Goal: Check status: Check status

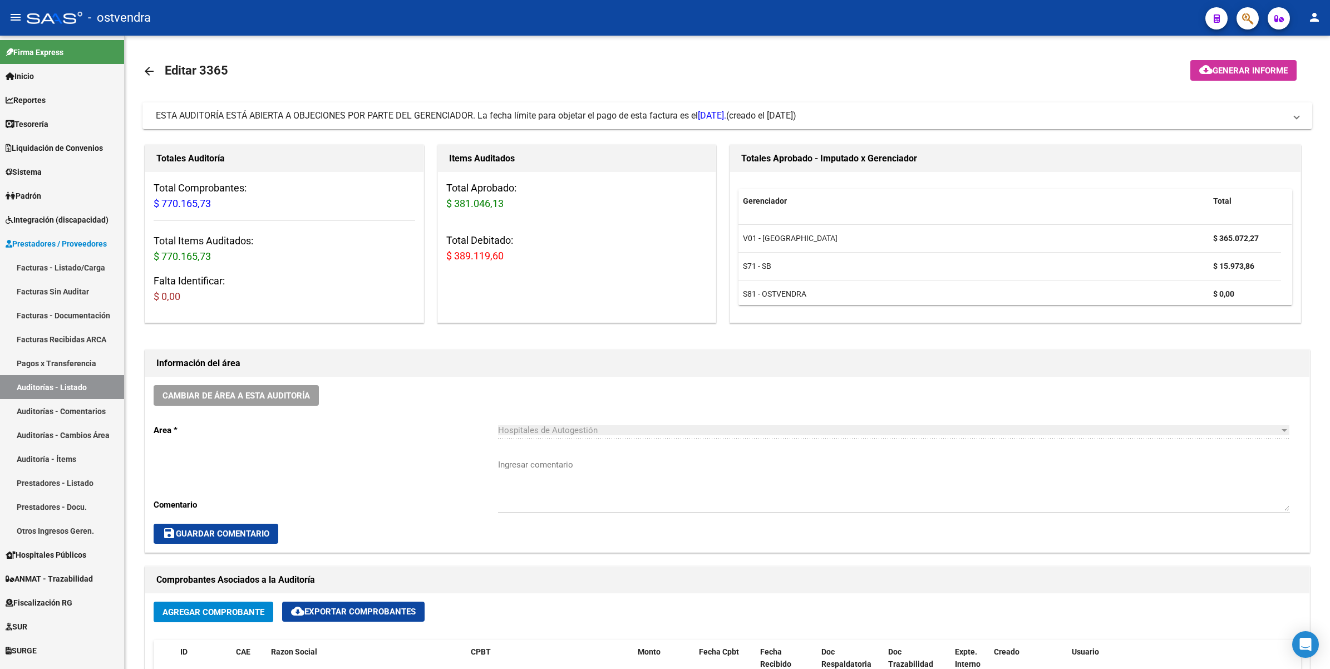
scroll to position [1, 0]
click at [1244, 17] on icon "button" at bounding box center [1247, 18] width 11 height 13
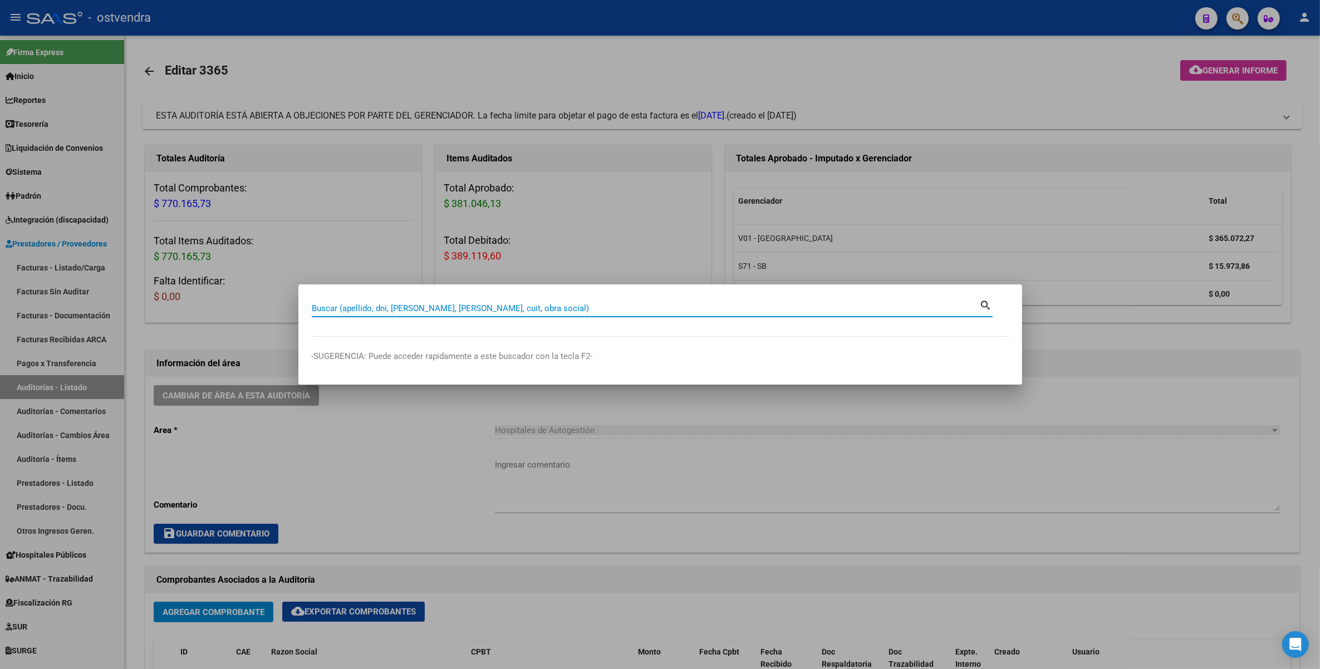
click at [541, 313] on input "Buscar (apellido, dni, [PERSON_NAME], [PERSON_NAME], cuit, obra social)" at bounding box center [646, 308] width 668 height 10
paste input "10783442"
type input "10783442"
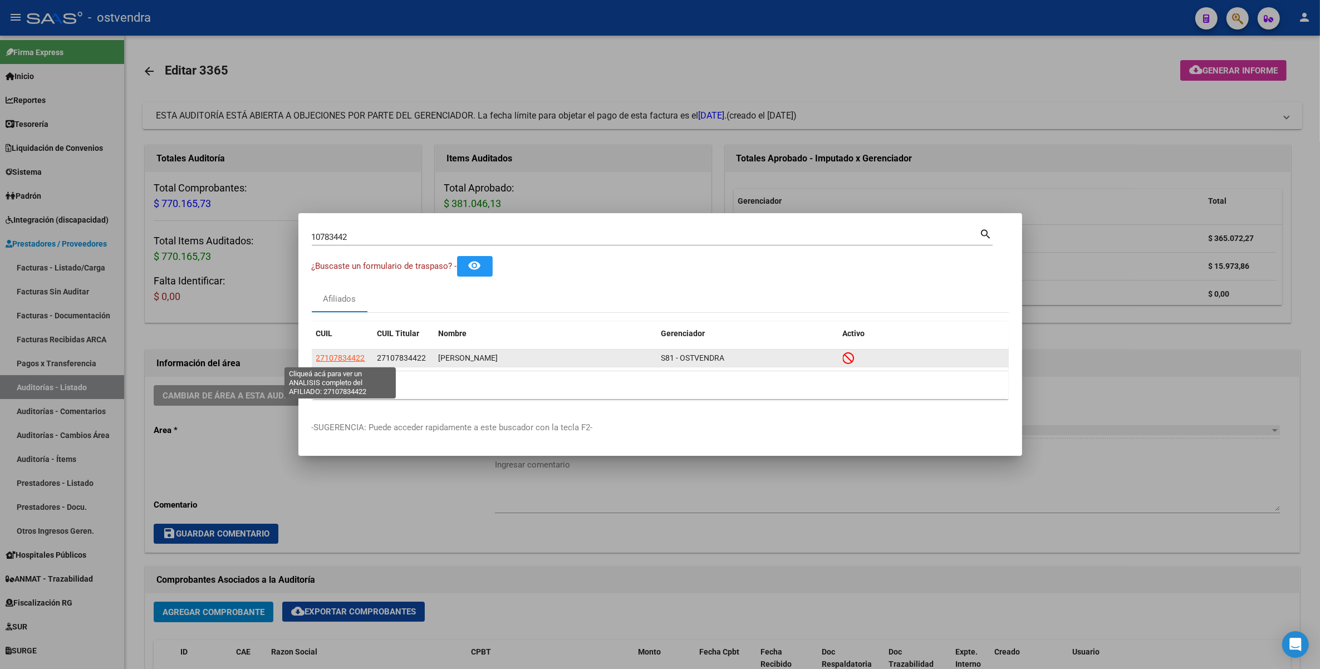
click at [334, 357] on span "27107834422" at bounding box center [340, 357] width 49 height 9
type textarea "27107834422"
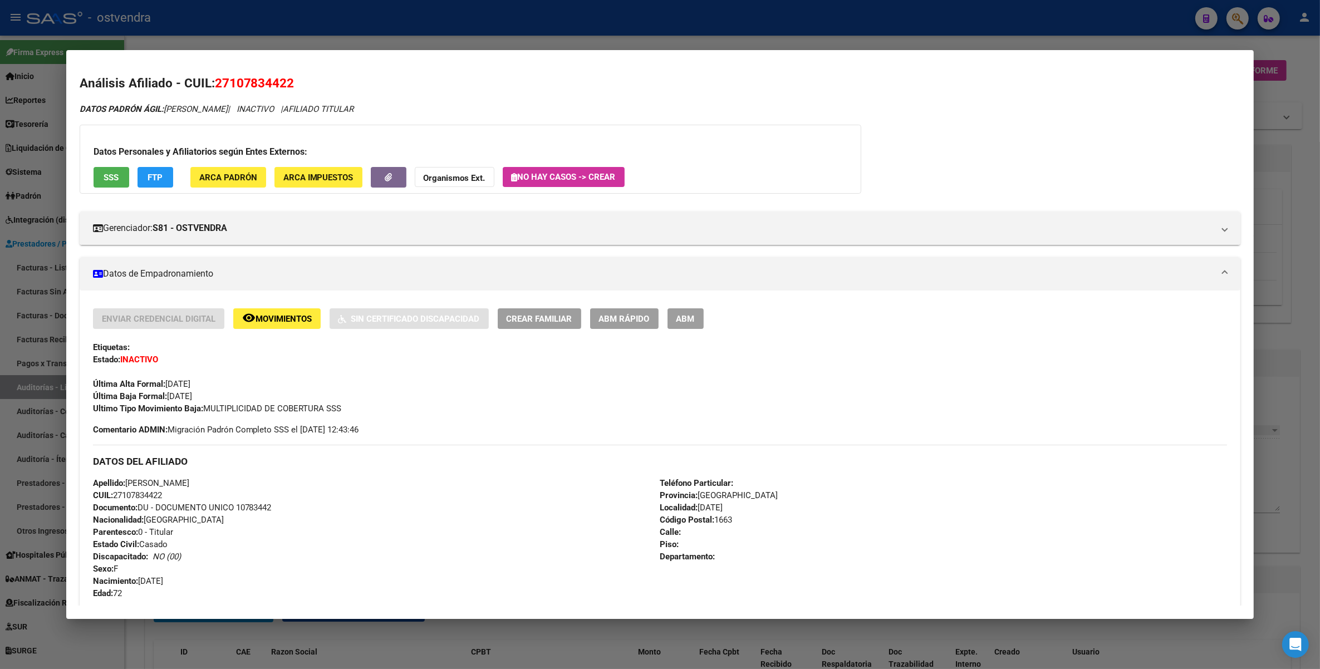
click at [444, 178] on strong "Organismos Ext." at bounding box center [455, 178] width 62 height 10
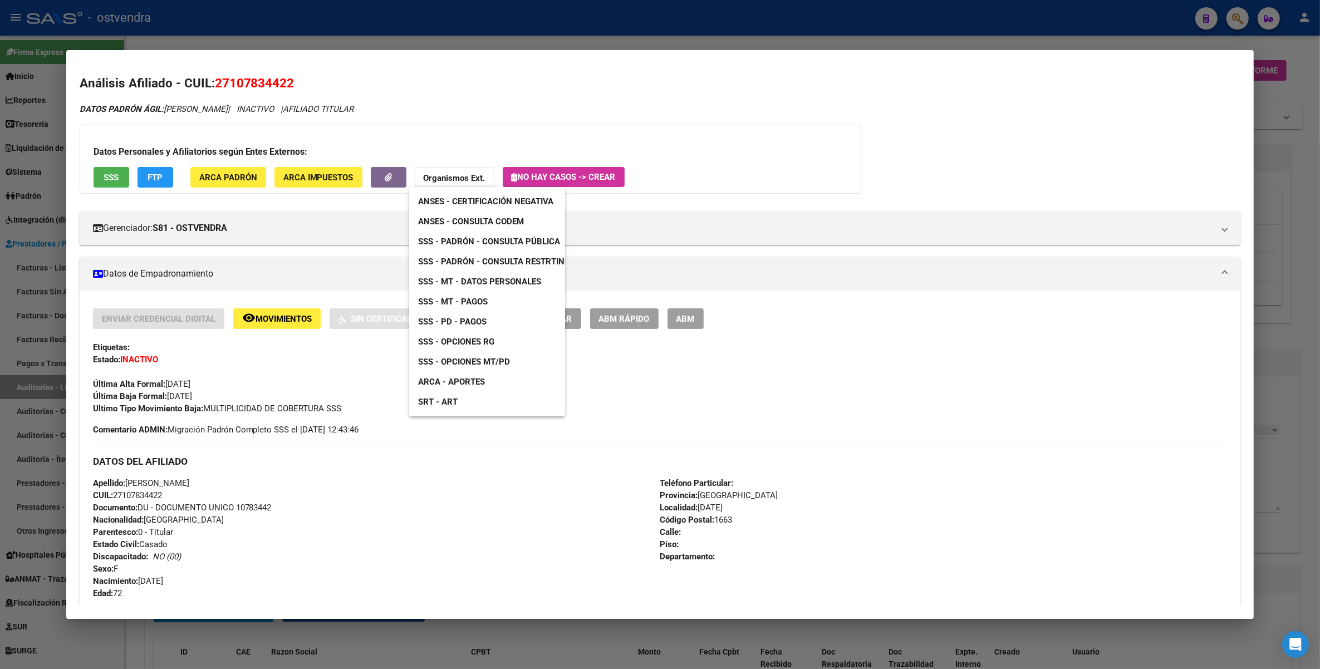
click at [480, 240] on span "SSS - Padrón - Consulta Pública" at bounding box center [489, 242] width 142 height 10
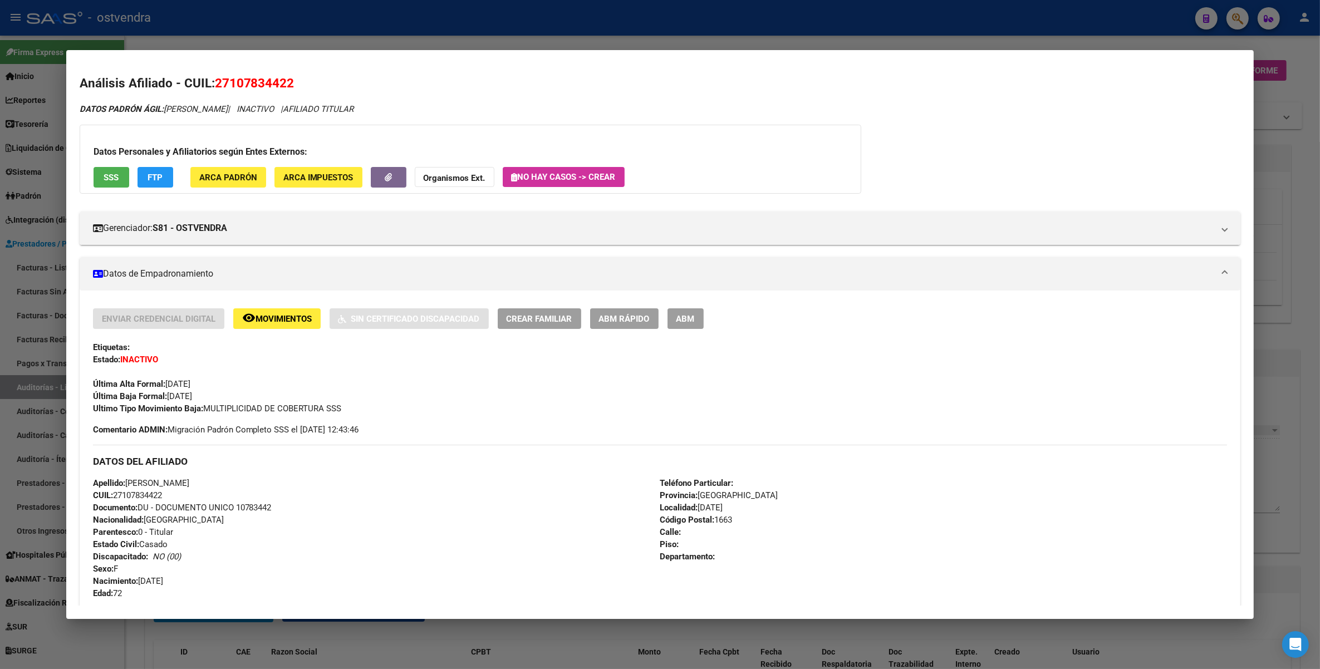
click at [1295, 151] on div at bounding box center [660, 334] width 1320 height 669
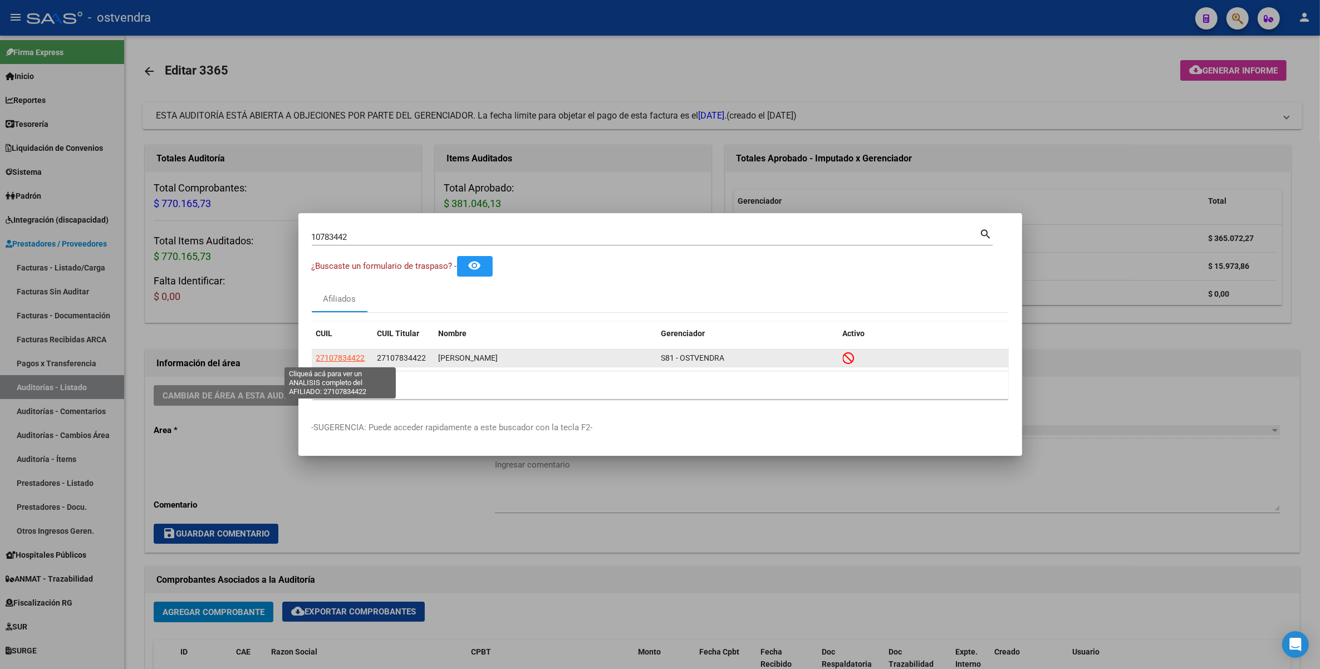
click at [354, 357] on span "27107834422" at bounding box center [340, 357] width 49 height 9
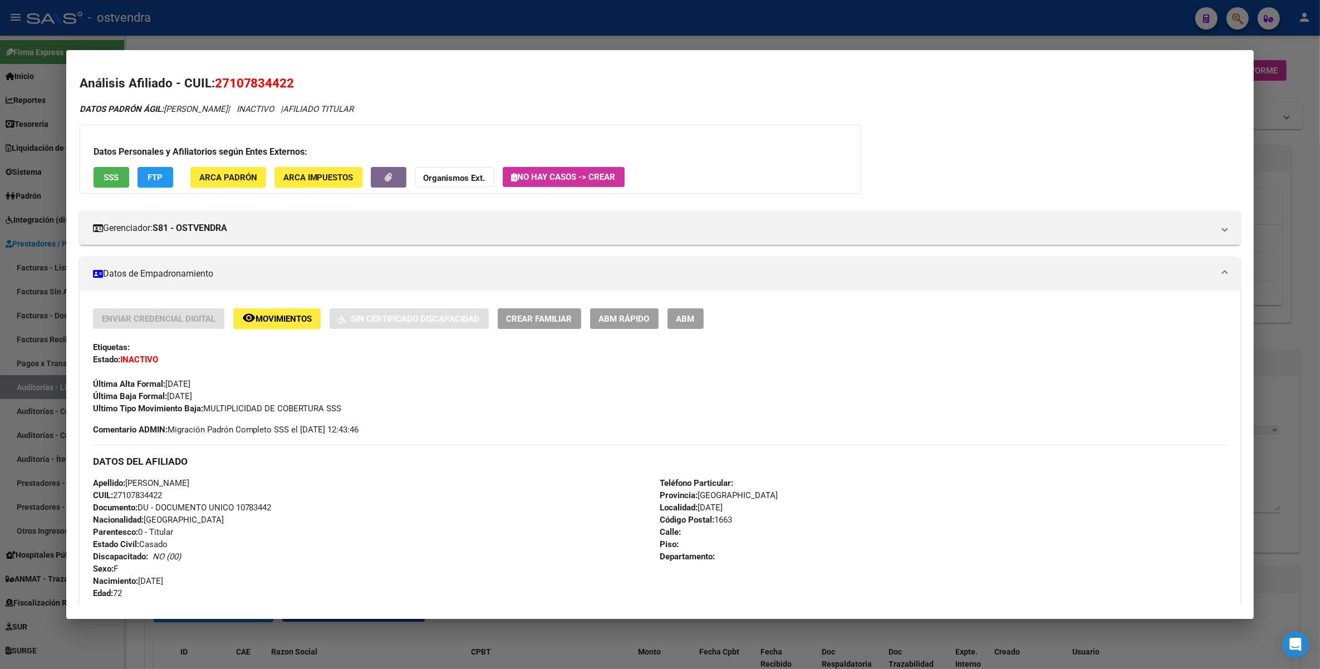
click at [1284, 48] on div at bounding box center [660, 334] width 1320 height 669
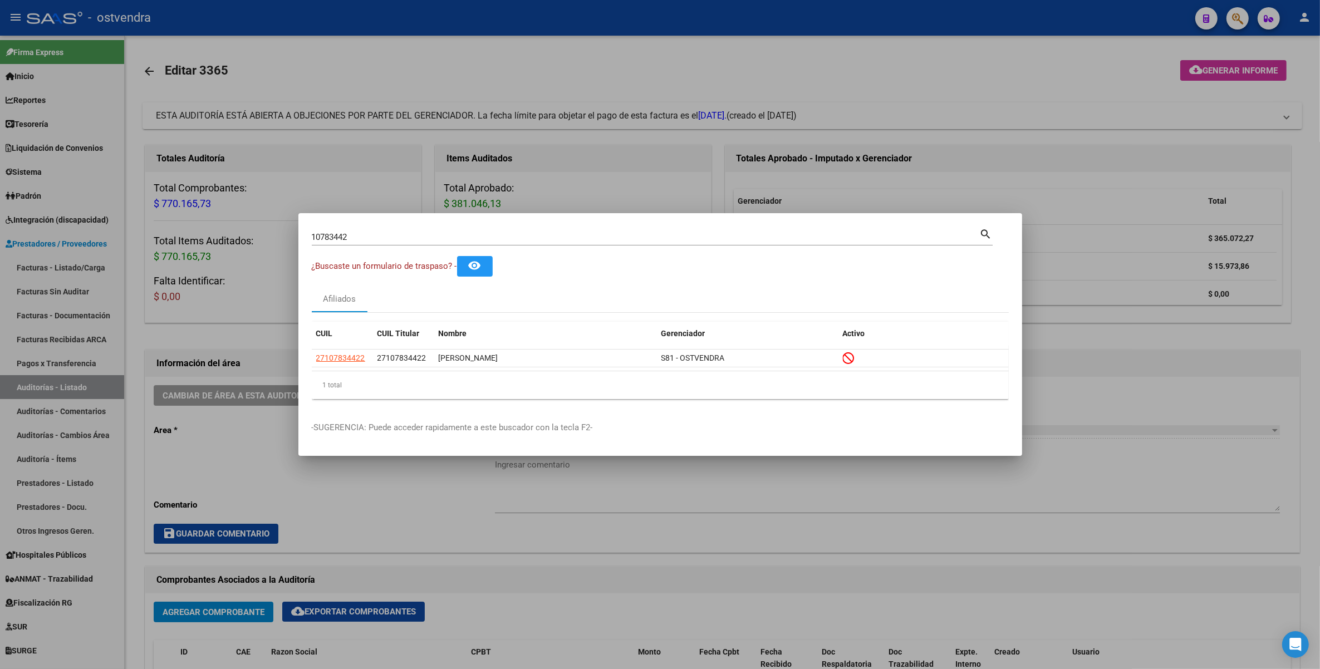
drag, startPoint x: 905, startPoint y: 81, endPoint x: 907, endPoint y: 74, distance: 7.6
click at [904, 81] on div at bounding box center [660, 334] width 1320 height 669
